Goal: Task Accomplishment & Management: Complete application form

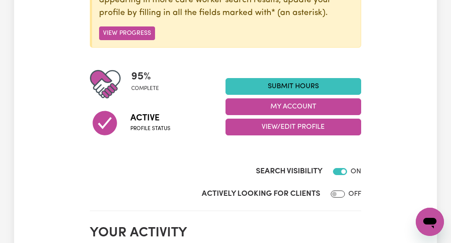
scroll to position [169, 0]
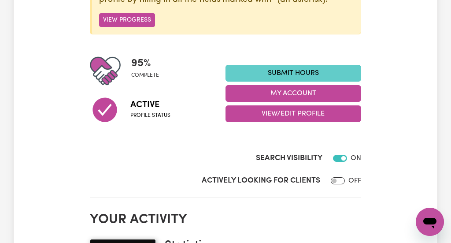
click at [281, 72] on link "Submit Hours" at bounding box center [294, 73] width 136 height 17
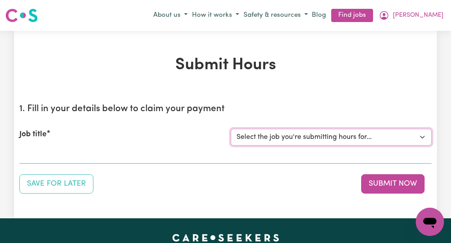
click at [423, 135] on select "Select the job you're submitting hours for... [[PERSON_NAME]] [DEMOGRAPHIC_DATA…" at bounding box center [331, 137] width 201 height 17
select select "13254"
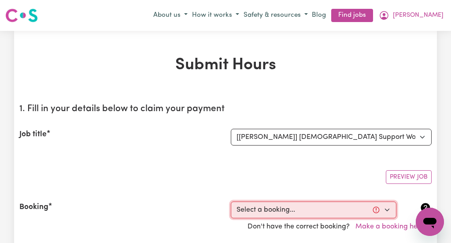
click at [387, 208] on select "Select a booking... [DATE] 10:00am to 01:00pm (RECURRING) [DATE] 10:00am to 01:…" at bounding box center [314, 209] width 166 height 17
select select "340923"
type input "[DATE]"
type input "18"
type input "7"
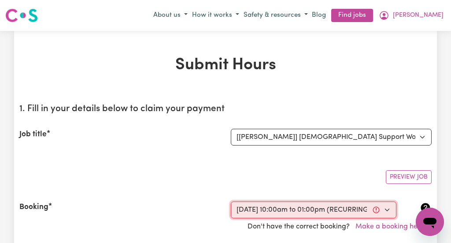
type input "2025"
type input "10:00"
type input "10"
type input "0"
select select "am"
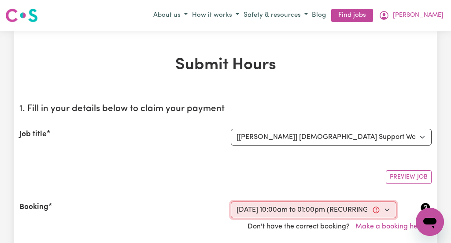
type input "13:00"
type input "1"
type input "0"
select select "pm"
select select "44-Weekday"
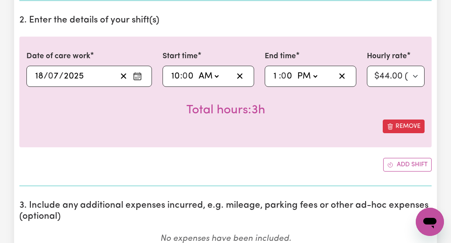
scroll to position [310, 0]
click at [179, 74] on input "10" at bounding box center [175, 75] width 9 height 13
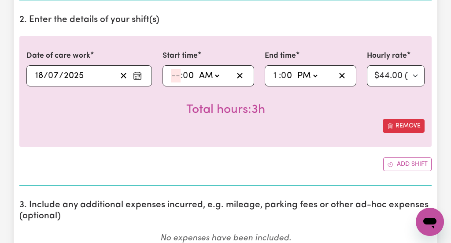
type input "01:00"
type input "1"
click at [179, 74] on div "01:00 1 : 0 0 AM PM" at bounding box center [201, 75] width 63 height 13
type input "11:00"
type input "11"
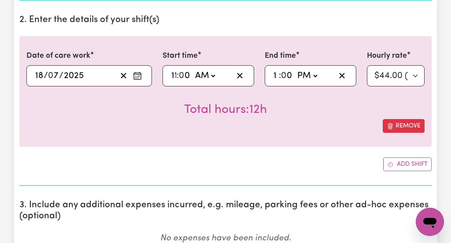
click at [179, 74] on span ":" at bounding box center [178, 76] width 2 height 10
click at [277, 75] on input "1" at bounding box center [276, 75] width 6 height 13
type input "14:00"
type input "2"
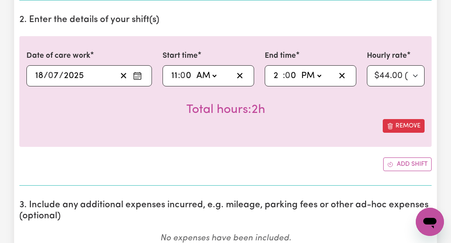
click at [277, 75] on input "2" at bounding box center [278, 75] width 10 height 13
click at [286, 74] on input "0" at bounding box center [287, 75] width 11 height 13
type input "14:30"
type input "30"
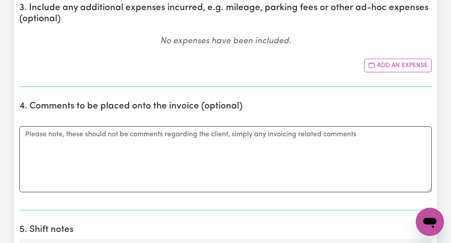
scroll to position [508, 0]
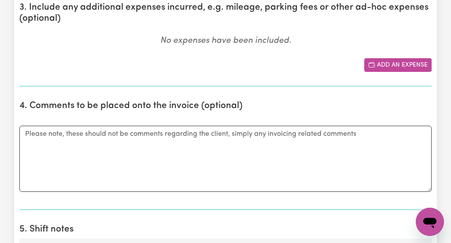
click at [402, 66] on button "Add an expense" at bounding box center [397, 65] width 67 height 14
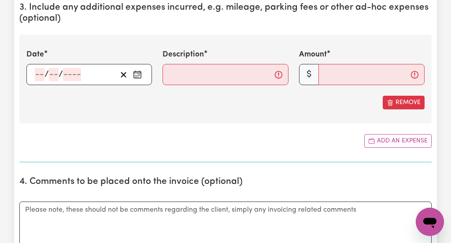
click at [139, 73] on icon "Enter the date of expense" at bounding box center [137, 73] width 7 height 0
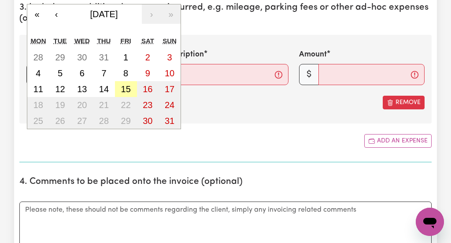
click at [127, 86] on abbr "15" at bounding box center [126, 89] width 10 height 10
type input "[DATE]"
type input "15"
type input "8"
type input "2025"
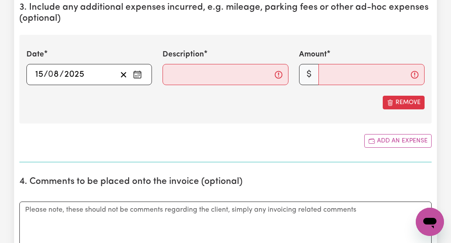
click at [445, 26] on div "Submit Hours 1. Fill in your details below to claim your payment Job title Sele…" at bounding box center [225, 212] width 451 height 1378
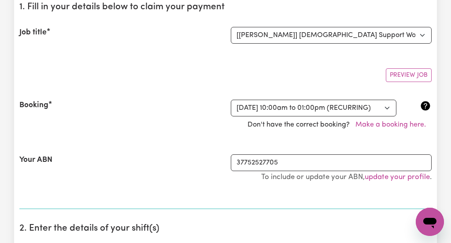
scroll to position [99, 0]
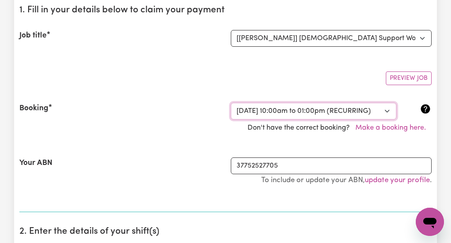
click at [385, 110] on select "Select a booking... [DATE] 10:00am to 01:00pm (RECURRING) [DATE] 10:00am to 01:…" at bounding box center [314, 111] width 166 height 17
select select "340927"
select select "pm"
select select "44-Weekday"
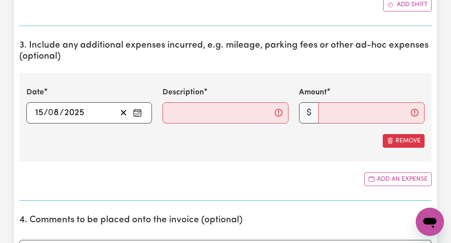
scroll to position [592, 0]
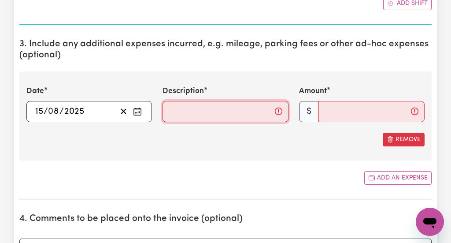
click at [173, 111] on input "Description" at bounding box center [226, 111] width 126 height 21
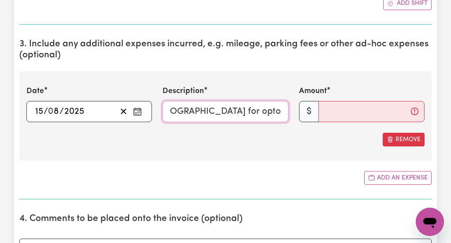
scroll to position [0, 54]
type input "Travel to [GEOGRAPHIC_DATA] for optometrist appt."
click at [215, 143] on div "Remove" at bounding box center [225, 140] width 398 height 14
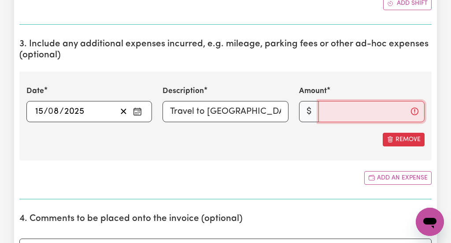
click at [327, 110] on input "Amount" at bounding box center [372, 111] width 106 height 21
click at [333, 110] on input "1" at bounding box center [372, 111] width 106 height 21
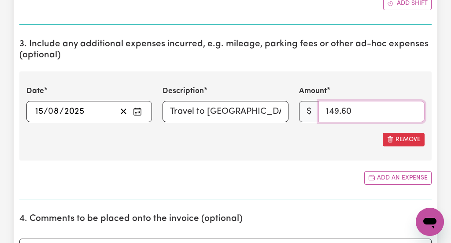
type input "149.60"
click at [448, 180] on div "Submit Hours 1. Fill in your details below to claim your payment Job title Sele…" at bounding box center [225, 188] width 451 height 1499
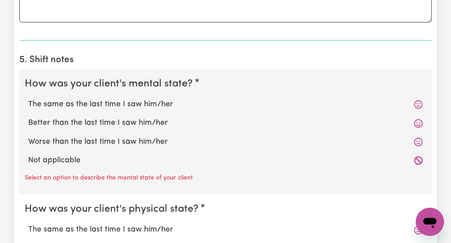
scroll to position [875, 0]
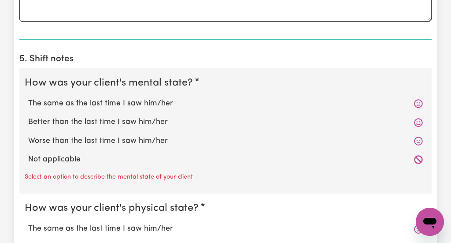
click at [157, 103] on label "The same as the last time I saw him/her" at bounding box center [225, 103] width 395 height 11
click at [28, 98] on input "The same as the last time I saw him/her" at bounding box center [28, 97] width 0 height 0
radio input "true"
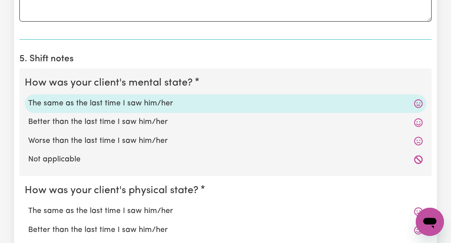
click at [159, 211] on label "The same as the last time I saw him/her" at bounding box center [225, 210] width 395 height 11
click at [28, 205] on input "The same as the last time I saw him/her" at bounding box center [28, 205] width 0 height 0
radio input "true"
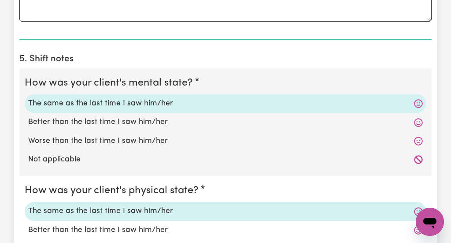
click at [328, 199] on fieldset "How was your client's physical state? The same as the last time I saw him/her B…" at bounding box center [225, 230] width 412 height 108
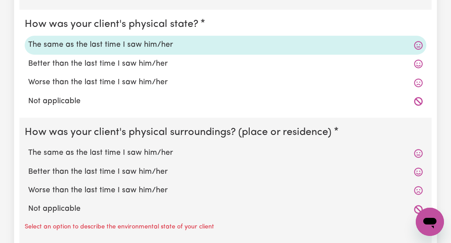
scroll to position [1044, 0]
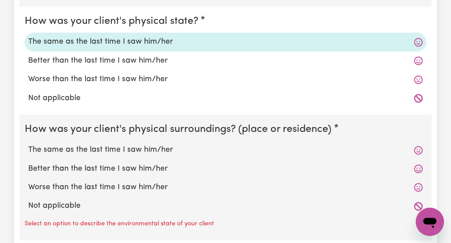
click at [147, 150] on label "The same as the last time I saw him/her" at bounding box center [225, 149] width 395 height 11
click at [28, 144] on input "The same as the last time I saw him/her" at bounding box center [28, 144] width 0 height 0
radio input "true"
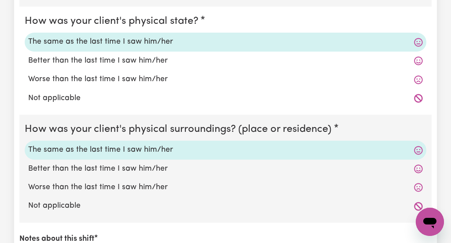
click at [386, 176] on div "Better than the last time I saw him/her" at bounding box center [226, 168] width 402 height 19
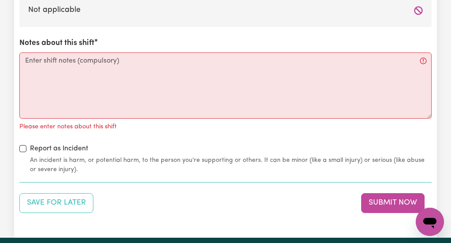
scroll to position [1242, 0]
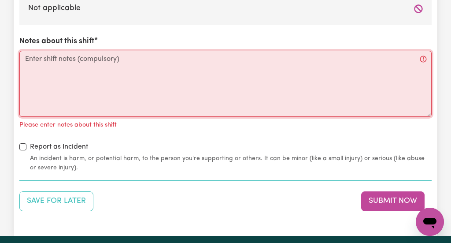
click at [26, 60] on textarea "Notes about this shift" at bounding box center [225, 84] width 412 height 66
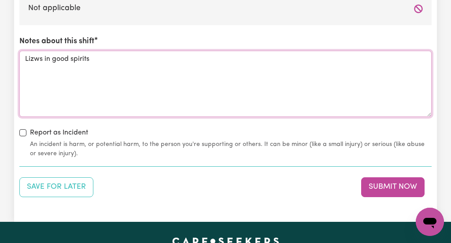
click at [34, 59] on textarea "Lizws in good spirits" at bounding box center [225, 84] width 412 height 66
click at [40, 59] on textarea "[PERSON_NAME] ws in good spirits" at bounding box center [225, 84] width 412 height 66
click at [108, 58] on textarea "[PERSON_NAME] was in good spirits" at bounding box center [225, 84] width 412 height 66
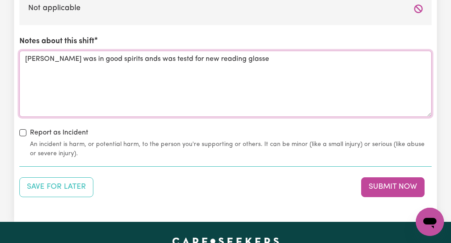
click at [108, 58] on textarea "[PERSON_NAME] was in good spirits ands was testd for new reading glasse" at bounding box center [225, 84] width 412 height 66
click at [112, 59] on textarea "[PERSON_NAME] was in good spirits ands was testd for new reading glasse" at bounding box center [225, 84] width 412 height 66
click at [137, 60] on textarea "[PERSON_NAME] was in good spirits and was testd for new reading glasse" at bounding box center [225, 84] width 412 height 66
click at [221, 59] on textarea "[PERSON_NAME] was in good spirits and was tested for new reading glasse" at bounding box center [225, 84] width 412 height 66
click at [220, 59] on textarea "[PERSON_NAME] was in good spirits and was tested for new reading glasseAfters." at bounding box center [225, 84] width 412 height 66
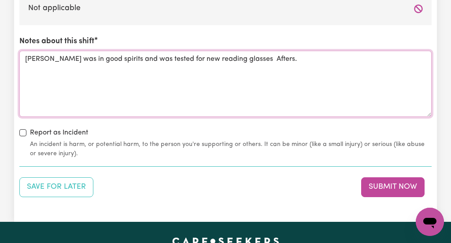
click at [224, 59] on textarea "[PERSON_NAME] was in good spirits and was tested for new reading glasses Afters." at bounding box center [225, 84] width 412 height 66
click at [251, 57] on textarea "[PERSON_NAME] was in good spirits and was tested for new reading glasses. After…" at bounding box center [225, 84] width 412 height 66
click at [369, 58] on textarea "[PERSON_NAME] was in good spirits and was tested for new reading glasses. After…" at bounding box center [225, 84] width 412 height 66
click at [381, 58] on textarea "[PERSON_NAME] was in good spirits and was tested for new reading glasses. After…" at bounding box center [225, 84] width 412 height 66
click at [401, 61] on textarea "[PERSON_NAME] was in good spirits and was tested for new reading glasses. After…" at bounding box center [225, 84] width 412 height 66
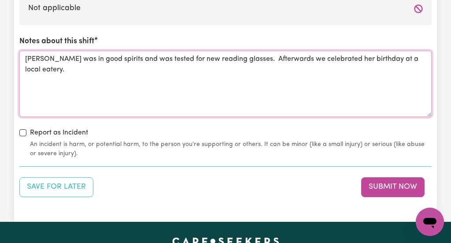
type textarea "[PERSON_NAME] was in good spirits and was tested for new reading glasses. After…"
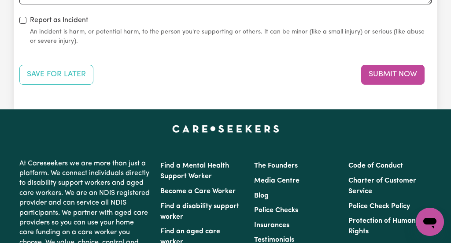
scroll to position [1354, 0]
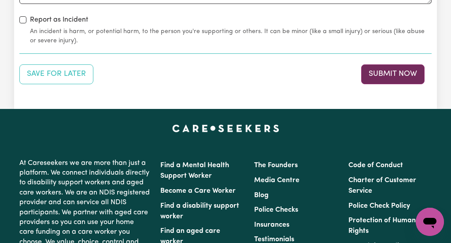
click at [388, 68] on button "Submit Now" at bounding box center [392, 73] width 63 height 19
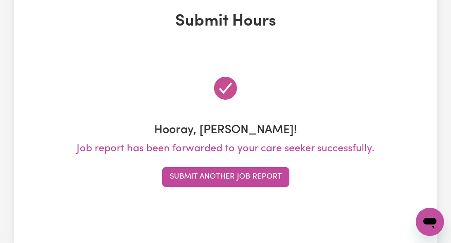
scroll to position [0, 0]
